Goal: Task Accomplishment & Management: Use online tool/utility

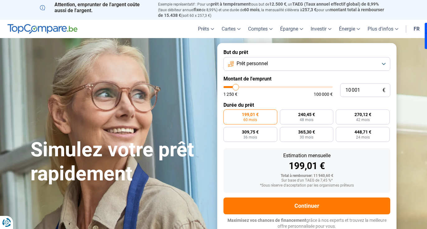
click at [308, 63] on button "Prêt personnel" at bounding box center [307, 64] width 167 height 14
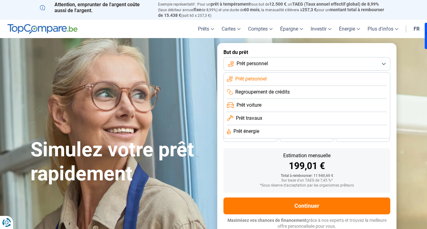
click at [261, 92] on span "Regroupement de crédits" at bounding box center [262, 91] width 54 height 7
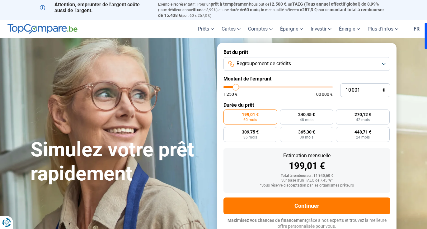
scroll to position [1, 0]
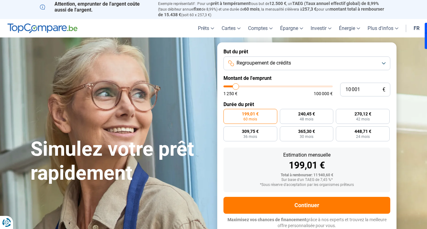
type input "11 500"
type input "11500"
type input "11 750"
type input "11750"
type input "12 000"
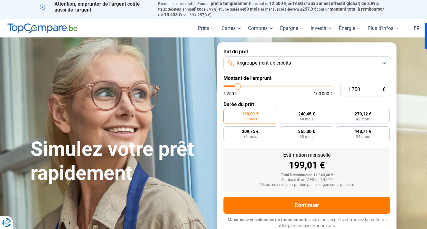
type input "12000"
type input "12 250"
type input "12250"
type input "12 500"
type input "12500"
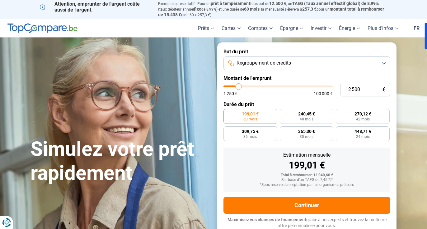
type input "12 750"
type input "12750"
type input "13 000"
type input "13000"
type input "13 250"
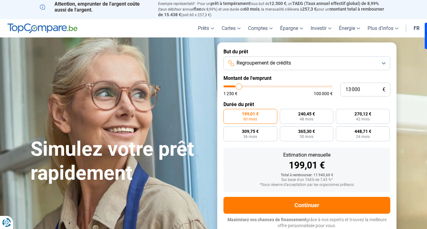
type input "13250"
type input "13 500"
type input "13500"
type input "13 750"
type input "13750"
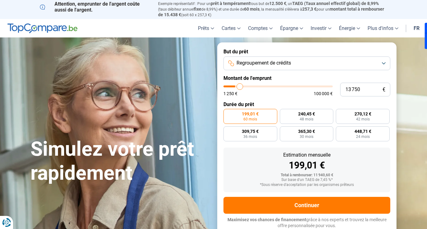
type input "14 000"
type input "14000"
type input "14 250"
type input "14250"
type input "14 500"
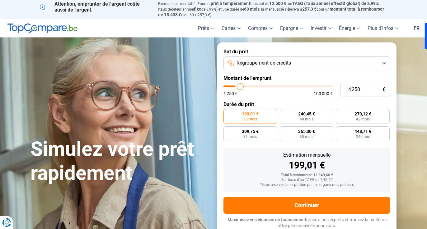
type input "14500"
type input "14 750"
type input "14750"
type input "15 000"
type input "15000"
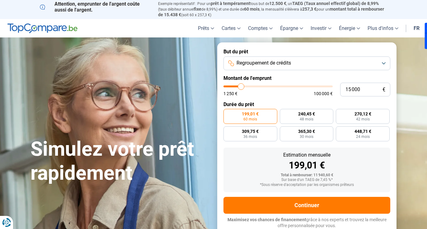
type input "15 500"
type input "15500"
type input "16 250"
type input "16250"
type input "16 750"
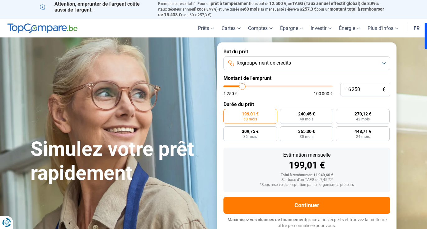
type input "16750"
type input "17 500"
type input "17500"
type input "18 750"
type input "18750"
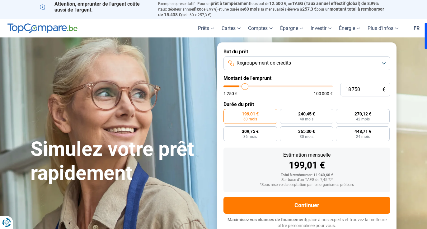
type input "20 000"
type input "20000"
type input "21 750"
type input "21750"
type input "23 500"
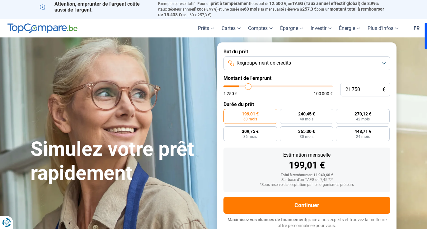
type input "23500"
type input "25 500"
type input "25500"
type input "28 000"
type input "28000"
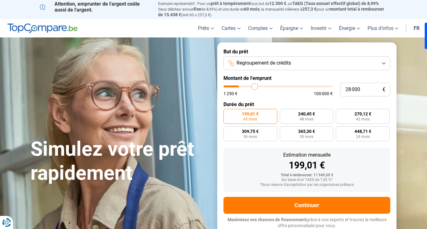
type input "31 250"
type input "31250"
type input "34 000"
type input "34000"
type input "36 500"
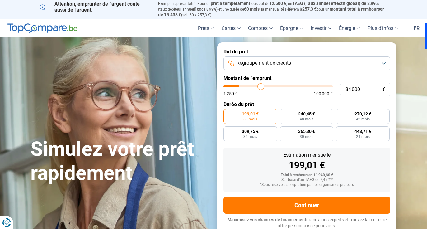
type input "36500"
type input "38 500"
type input "38500"
type input "40 000"
type input "40000"
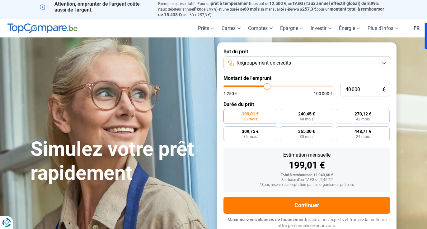
type input "41 500"
type input "41500"
type input "42 750"
type input "42750"
type input "43 750"
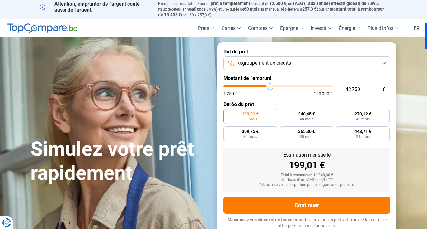
type input "43750"
type input "44 750"
type input "44750"
type input "45 500"
type input "45500"
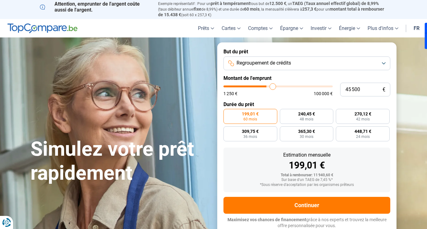
type input "46 000"
type input "46000"
type input "46 500"
type input "46500"
type input "46 750"
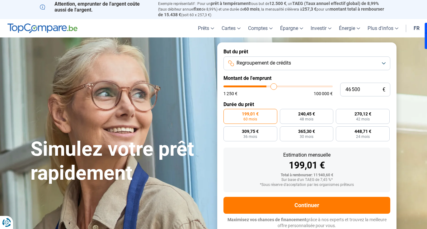
type input "46750"
type input "47 250"
type input "47250"
type input "47 500"
type input "47500"
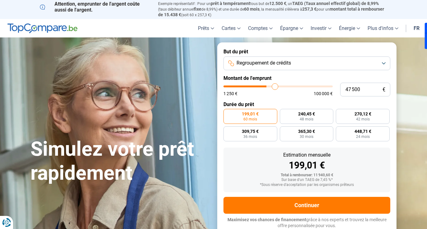
type input "47 750"
type input "47750"
type input "48 250"
type input "48250"
type input "48 500"
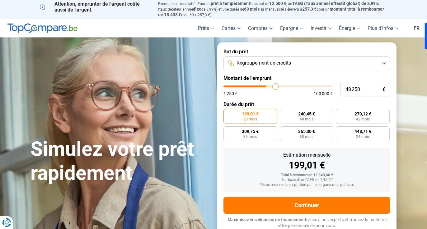
type input "48500"
type input "49 250"
type input "49250"
type input "50 000"
type input "50000"
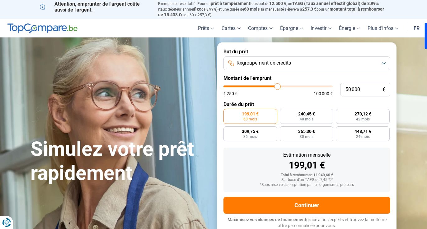
type input "50 750"
type input "50750"
type input "51 750"
type input "51750"
type input "53 000"
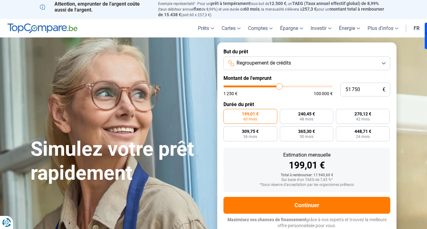
type input "53000"
type input "54 500"
type input "54500"
type input "56 000"
type input "56000"
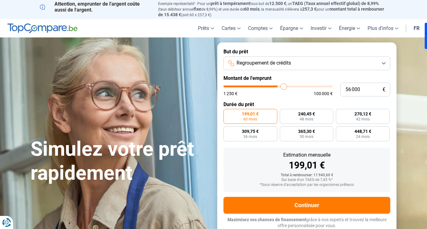
type input "57 750"
type input "57750"
type input "59 750"
type input "59750"
type input "61 500"
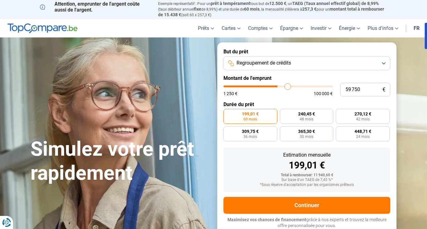
type input "61500"
type input "63 250"
type input "63250"
type input "64 500"
type input "64500"
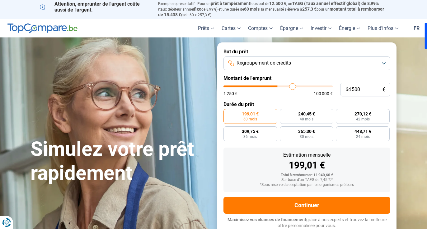
type input "65 500"
type input "65500"
type input "66 500"
type input "66500"
type input "67 000"
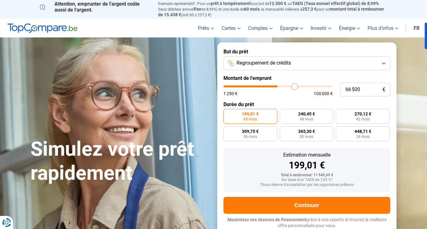
type input "67000"
type input "67 250"
type input "67250"
type input "67 500"
type input "67500"
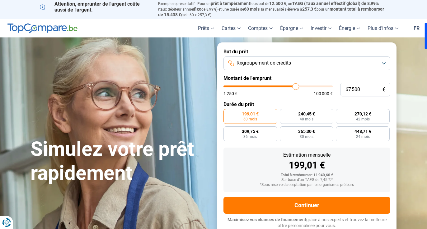
type input "67 750"
type input "67750"
type input "68 000"
type input "68000"
type input "68 500"
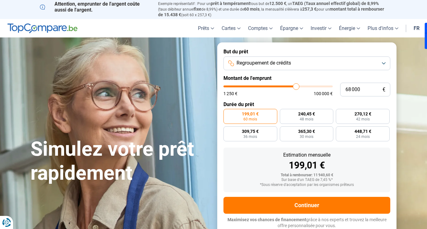
type input "68500"
type input "68 750"
type input "68750"
type input "69 000"
type input "69000"
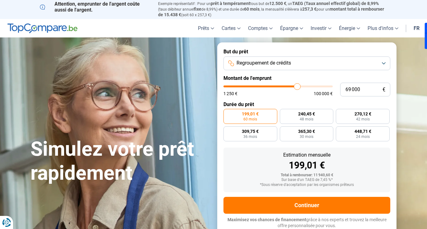
type input "69 500"
type input "69500"
type input "70 000"
type input "70000"
type input "70 750"
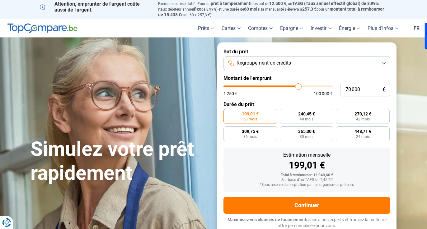
type input "70750"
type input "71 500"
type input "71500"
type input "72 500"
type input "72500"
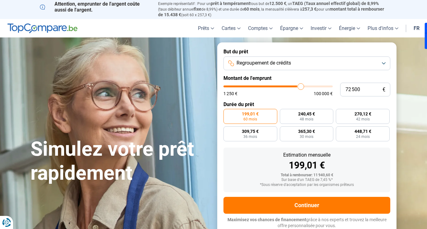
type input "73 750"
type input "73750"
type input "74 750"
type input "74750"
type input "75 750"
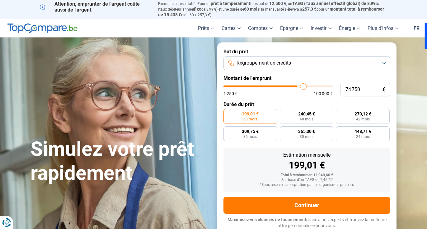
type input "75750"
type input "76 750"
type input "76750"
type input "77 500"
type input "77500"
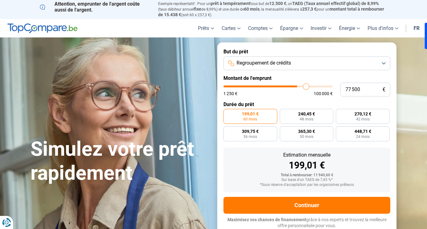
type input "78 250"
type input "78250"
type input "79 000"
type input "79000"
type input "79 500"
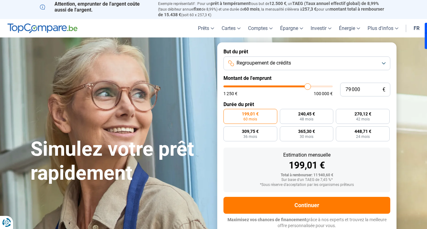
type input "79500"
type input "79 750"
type input "79750"
type input "80 250"
type input "80250"
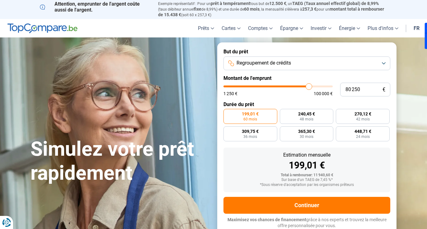
type input "80 500"
type input "80500"
type input "80 750"
type input "80750"
type input "81 000"
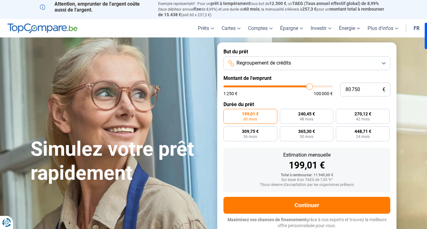
type input "81000"
type input "81 250"
type input "81250"
type input "81 750"
type input "81750"
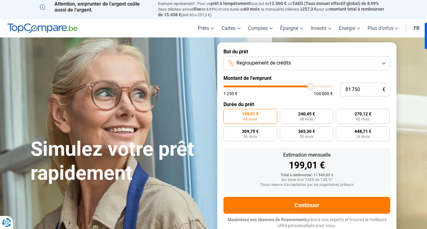
type input "83 250"
type input "83250"
type input "89 750"
type input "89750"
type input "94 000"
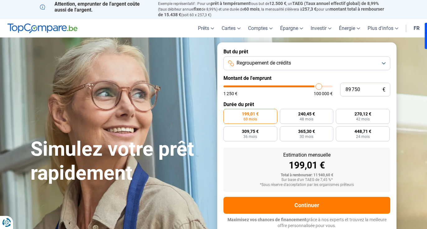
type input "94000"
type input "100 000"
drag, startPoint x: 238, startPoint y: 87, endPoint x: 371, endPoint y: 97, distance: 134.0
type input "100000"
click at [333, 87] on input "range" at bounding box center [278, 86] width 109 height 2
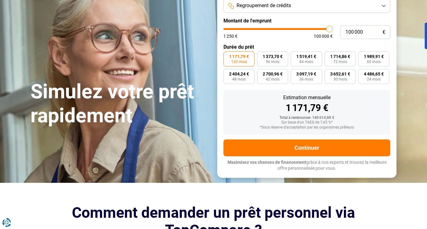
scroll to position [53, 0]
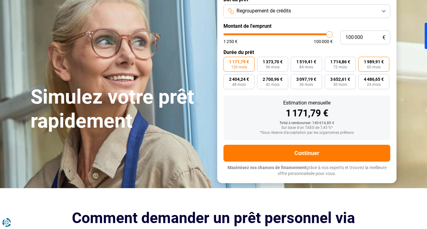
click at [373, 65] on span "60 mois" at bounding box center [374, 67] width 14 height 4
click at [362, 61] on input "1 989,91 € 60 mois" at bounding box center [360, 59] width 4 height 4
radio input "true"
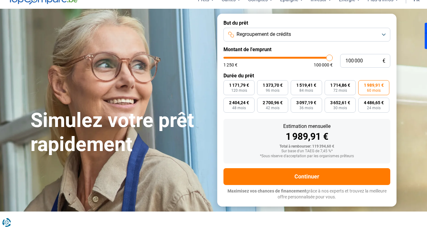
scroll to position [59, 0]
